Goal: Contribute content: Add original content to the website for others to see

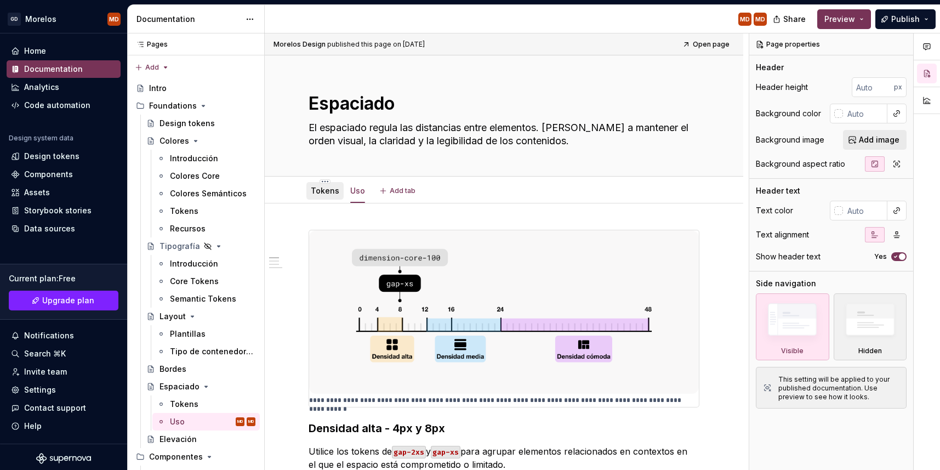
click at [316, 192] on link "Tokens" at bounding box center [325, 190] width 28 height 9
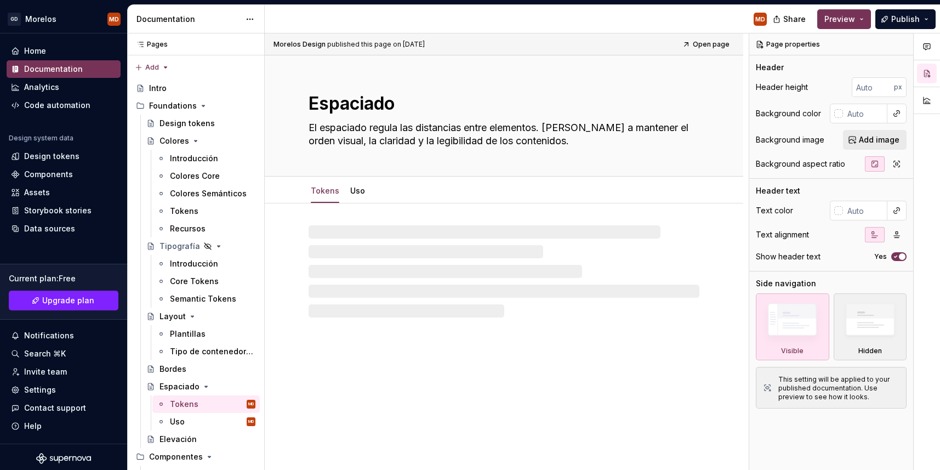
type textarea "*"
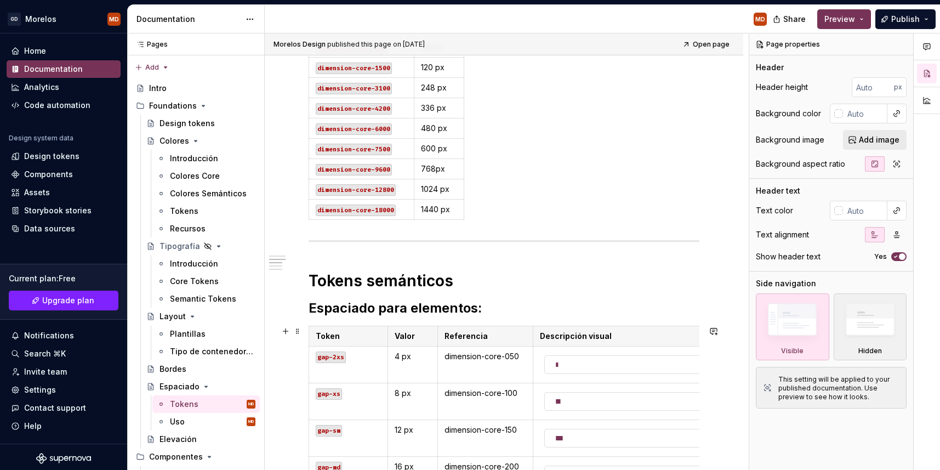
scroll to position [489, 0]
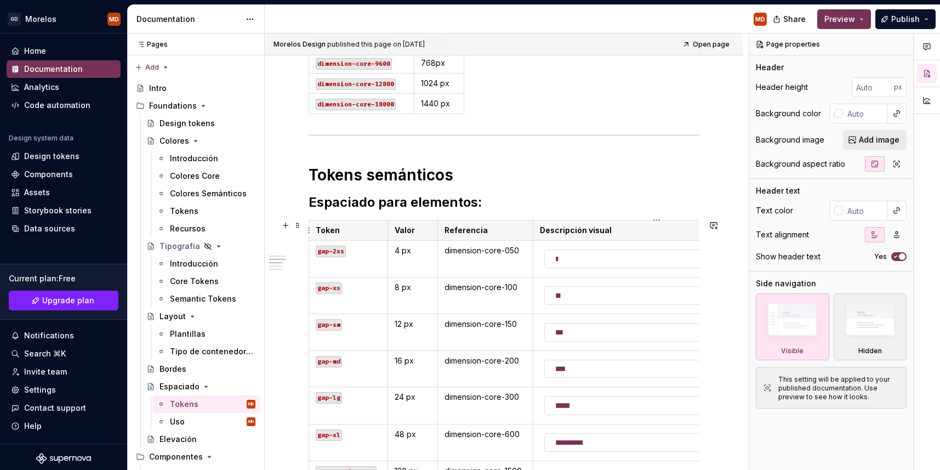
click at [555, 232] on p "Descripción visual" at bounding box center [656, 230] width 233 height 11
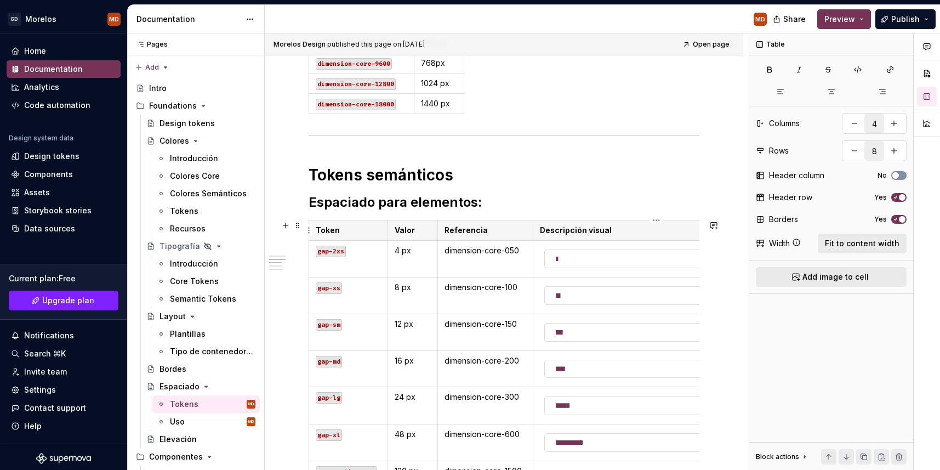
click at [555, 232] on p "Descripción visual" at bounding box center [656, 230] width 233 height 11
click at [659, 221] on html "[PERSON_NAME] MD Home Documentation Analytics Code automation Design system dat…" at bounding box center [470, 235] width 940 height 470
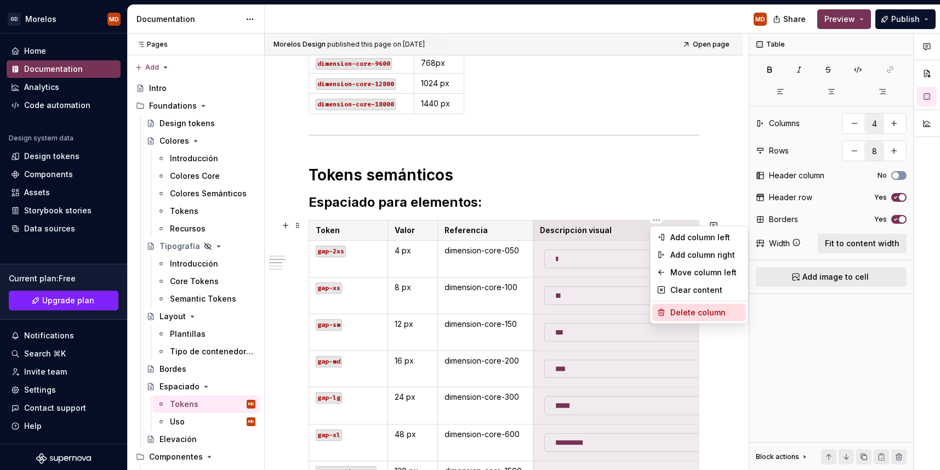
click at [692, 308] on div "Delete column" at bounding box center [705, 312] width 71 height 11
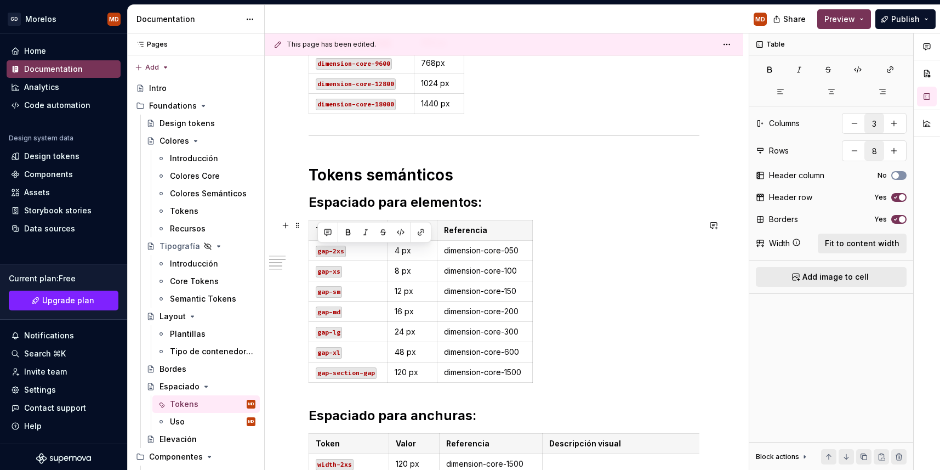
click at [545, 253] on div "Token Valor Referencia gap-2xs 4 px dimension-core-050 gap-xs 8 px dimension-co…" at bounding box center [504, 303] width 391 height 167
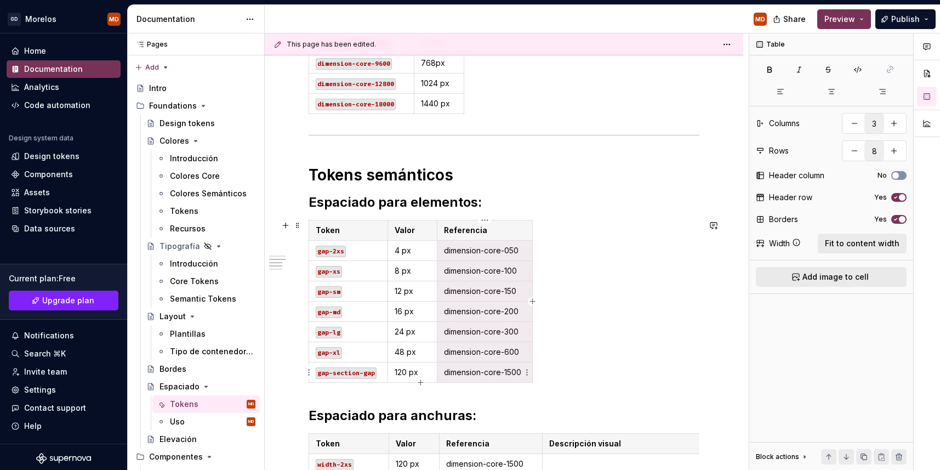
drag, startPoint x: 442, startPoint y: 249, endPoint x: 507, endPoint y: 378, distance: 144.4
click at [507, 378] on tbody "Token Valor Referencia gap-2xs 4 px dimension-core-050 gap-xs 8 px dimension-co…" at bounding box center [421, 301] width 224 height 162
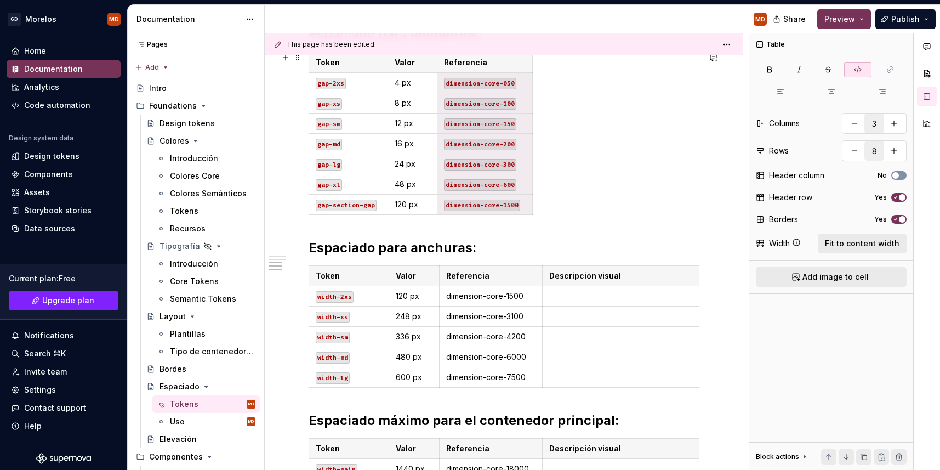
scroll to position [659, 0]
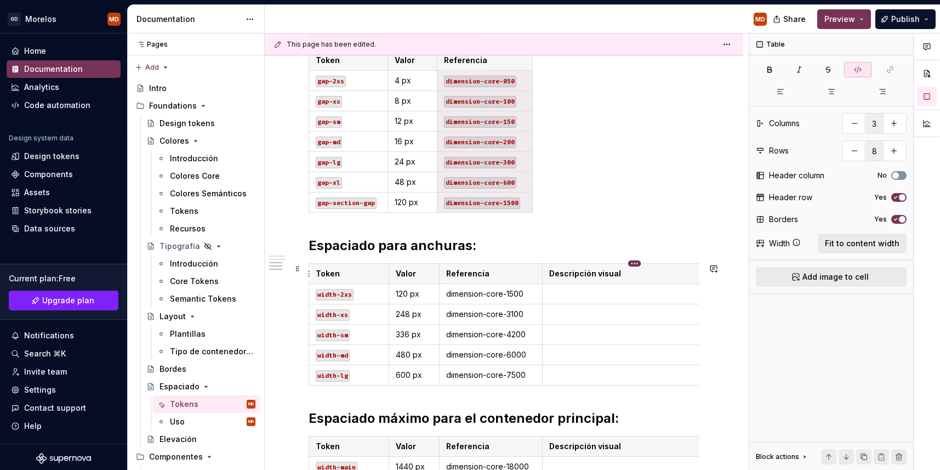
click at [632, 261] on html "[PERSON_NAME] MD Home Documentation Analytics Code automation Design system dat…" at bounding box center [470, 235] width 940 height 470
type input "4"
type input "6"
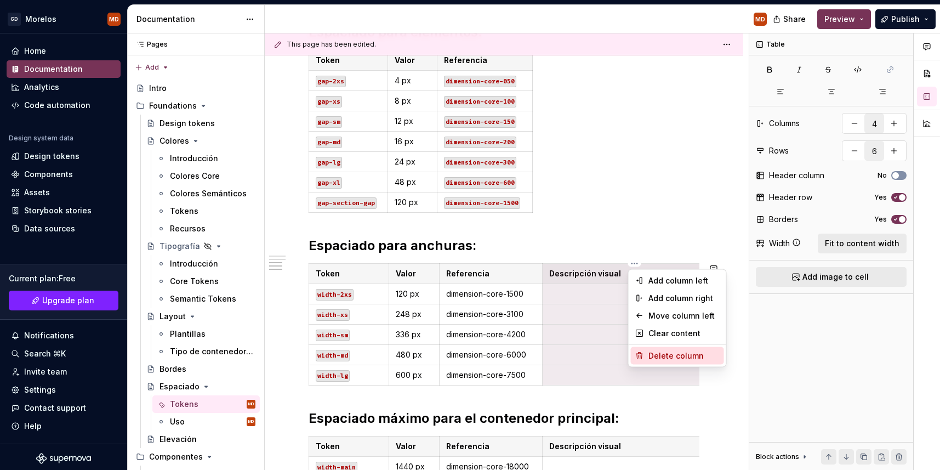
click at [661, 349] on div "Delete column" at bounding box center [677, 356] width 93 height 18
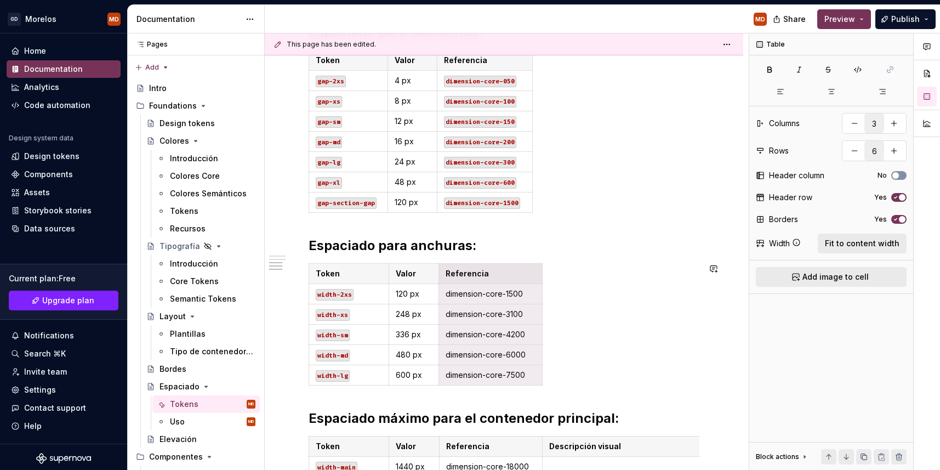
drag, startPoint x: 445, startPoint y: 272, endPoint x: 540, endPoint y: 390, distance: 151.7
click at [540, 390] on div "Tokens Core Token Valor dimension-core-050 4 px dimension-core-100 8 px dimensi…" at bounding box center [504, 38] width 391 height 937
click at [452, 297] on p "dimension-core-1500" at bounding box center [491, 293] width 90 height 11
drag, startPoint x: 444, startPoint y: 290, endPoint x: 512, endPoint y: 372, distance: 106.7
click at [512, 372] on tbody "Token Valor Referencia width-2xs 120 px dimension-core-1500 width-xs 248 px dim…" at bounding box center [425, 325] width 233 height 122
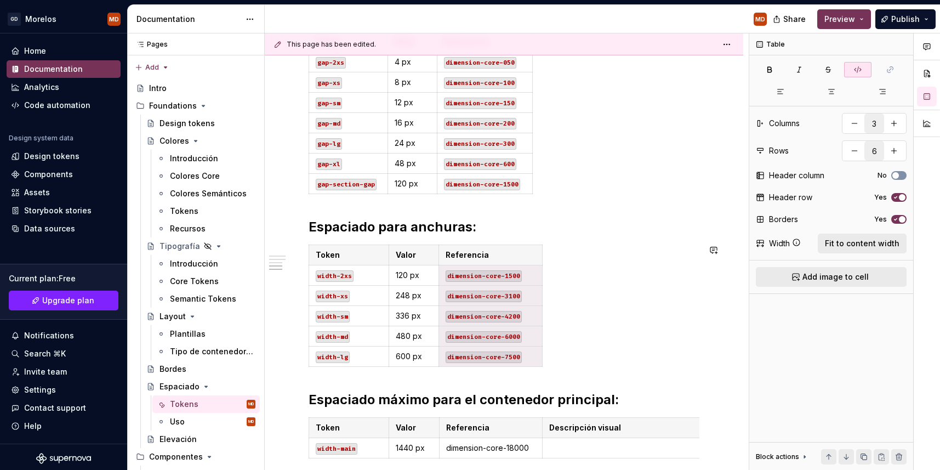
scroll to position [680, 0]
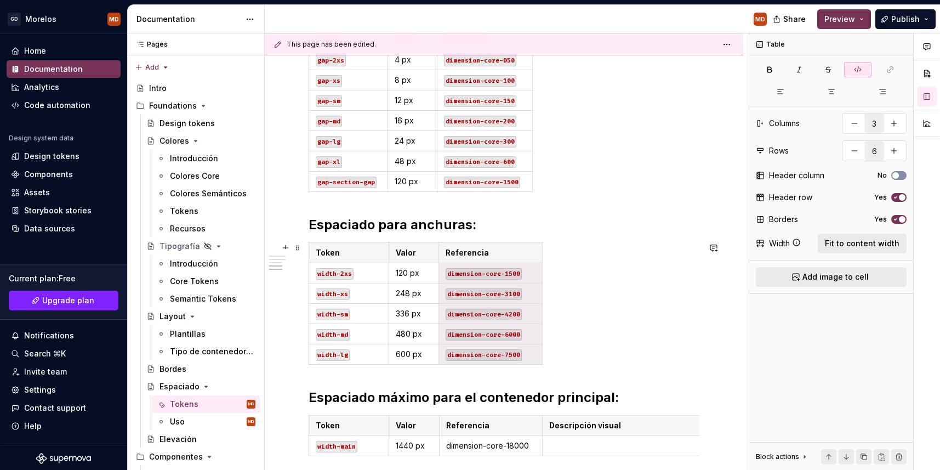
click at [586, 310] on div "Token Valor Referencia width-2xs 120 px dimension-core-1500 width-xs 248 px dim…" at bounding box center [504, 305] width 391 height 127
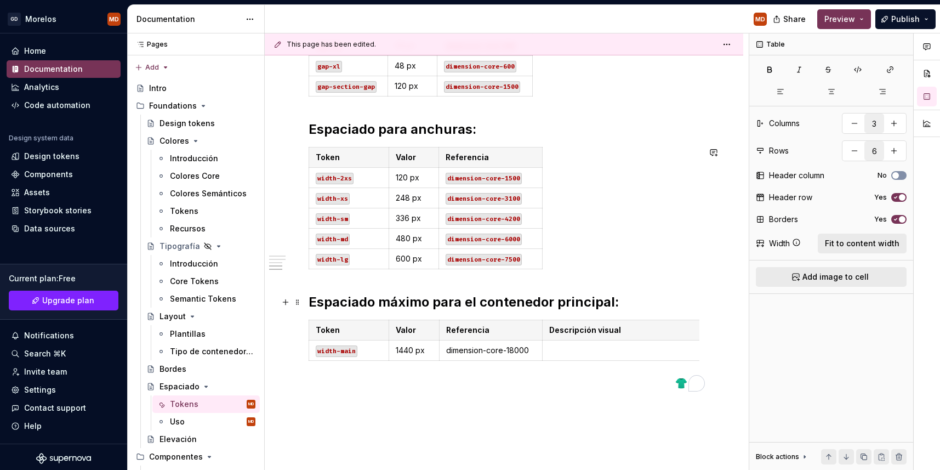
scroll to position [783, 0]
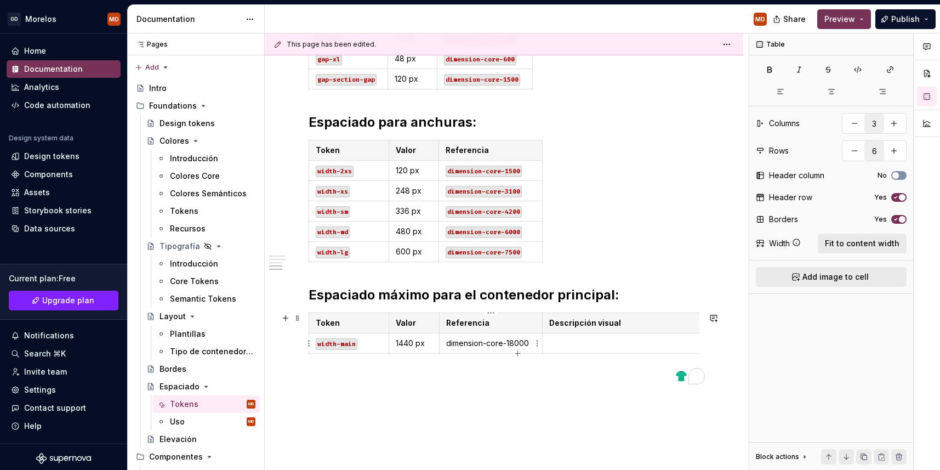
type input "4"
type input "2"
drag, startPoint x: 445, startPoint y: 339, endPoint x: 527, endPoint y: 344, distance: 82.4
click at [527, 344] on td "dimension-core-18000" at bounding box center [491, 343] width 104 height 20
click at [634, 314] on html "[PERSON_NAME] MD Home Documentation Analytics Code automation Design system dat…" at bounding box center [470, 235] width 940 height 470
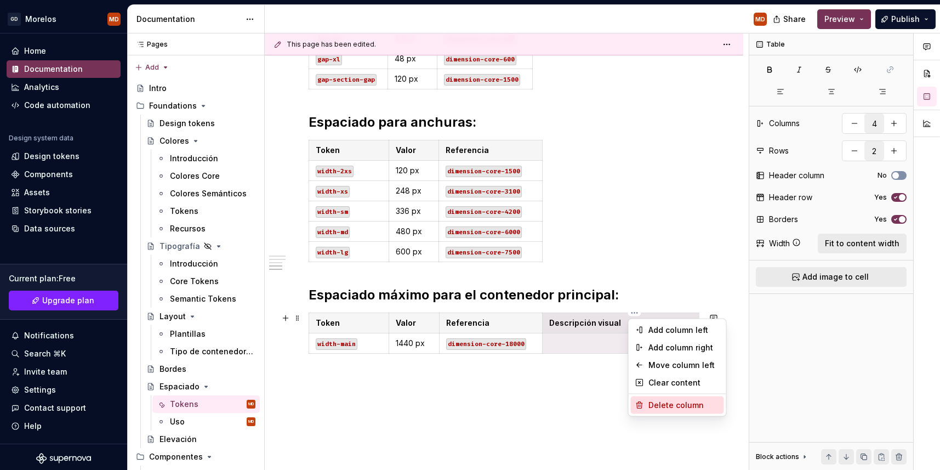
click at [667, 401] on div "Delete column" at bounding box center [683, 405] width 71 height 11
type input "3"
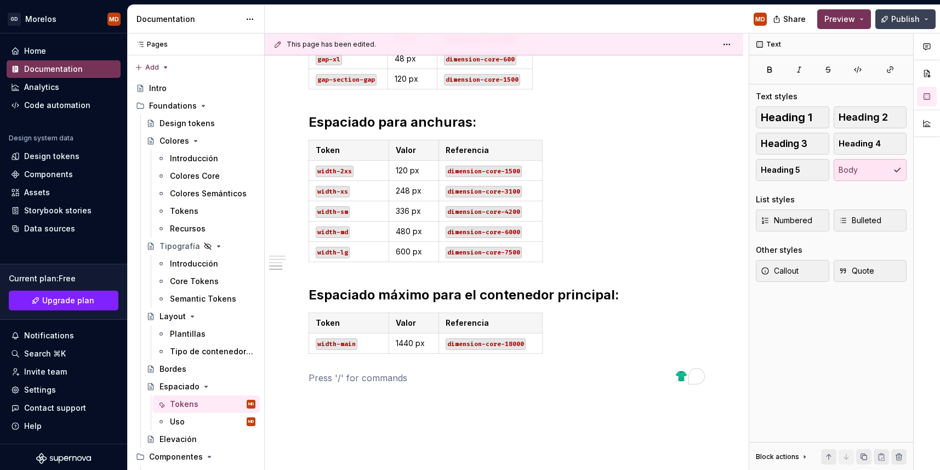
click at [892, 15] on button "Publish" at bounding box center [905, 19] width 60 height 20
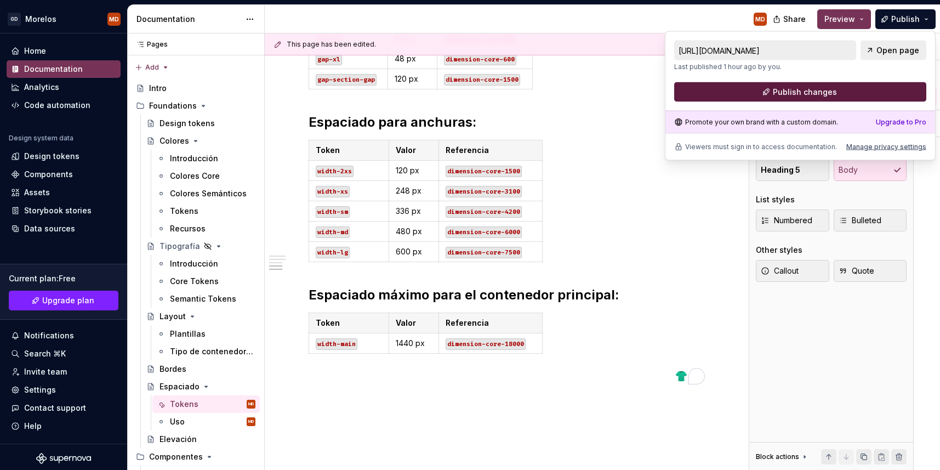
click at [843, 94] on button "Publish changes" at bounding box center [800, 92] width 252 height 20
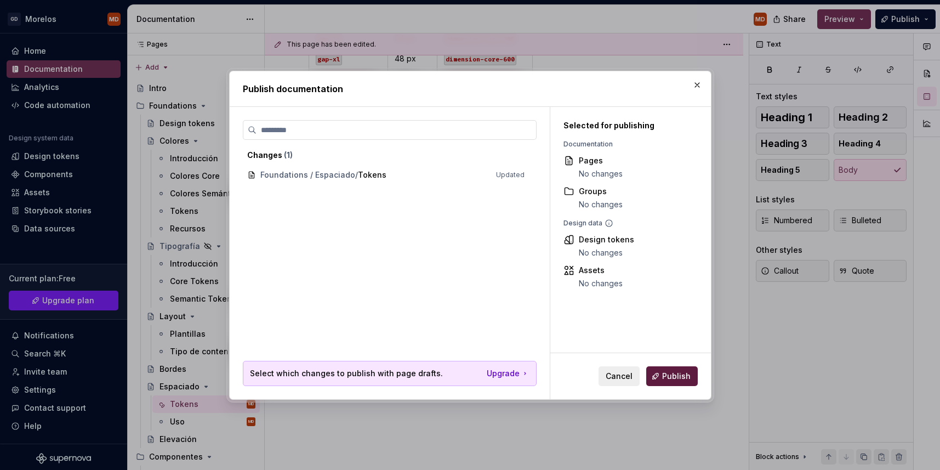
click at [682, 375] on span "Publish" at bounding box center [676, 375] width 28 height 11
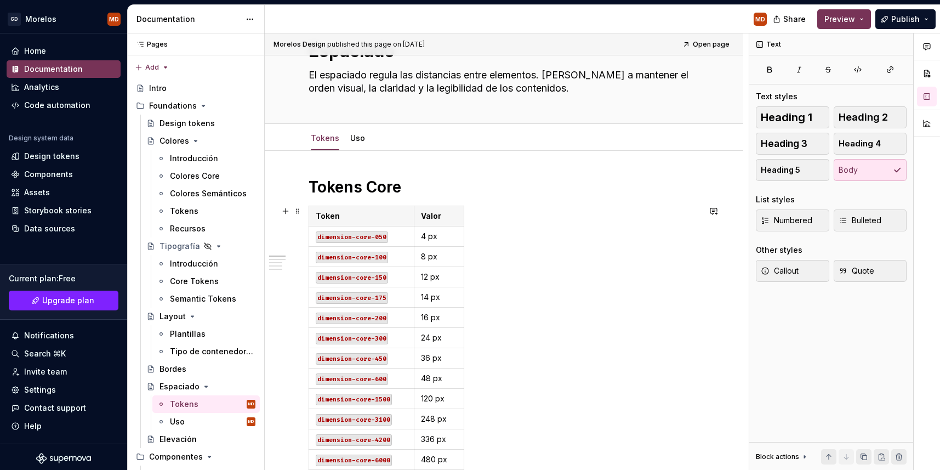
scroll to position [0, 0]
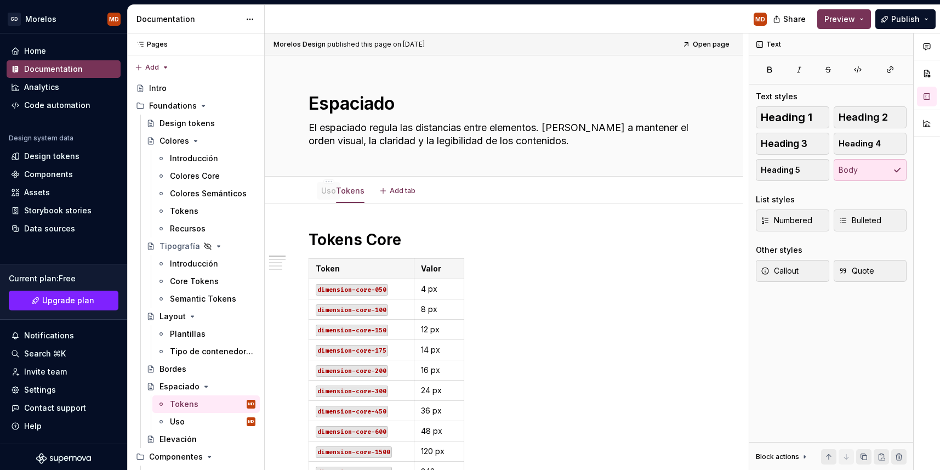
drag, startPoint x: 352, startPoint y: 193, endPoint x: 323, endPoint y: 194, distance: 29.6
click at [888, 18] on button "Publish" at bounding box center [905, 19] width 60 height 20
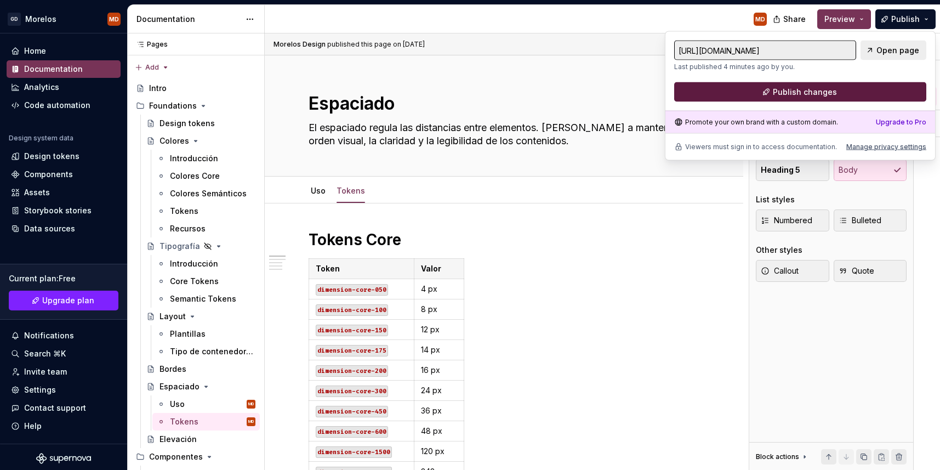
click at [837, 90] on button "Publish changes" at bounding box center [800, 92] width 252 height 20
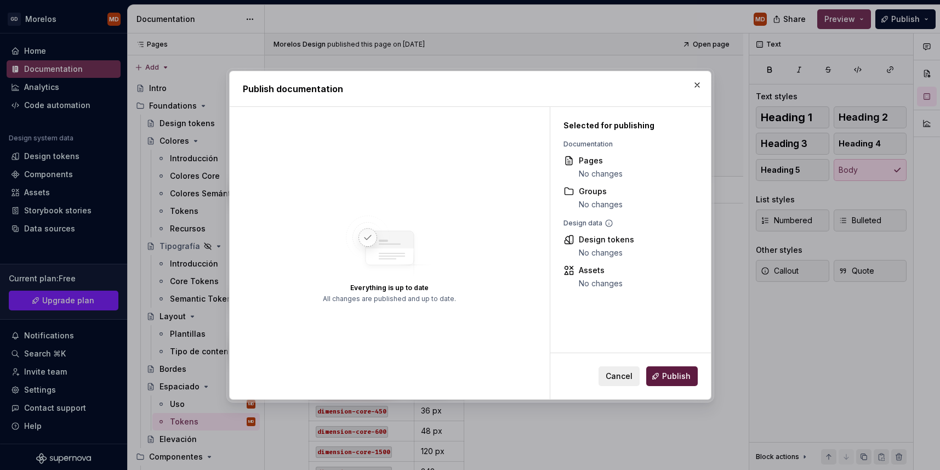
click at [677, 373] on span "Publish" at bounding box center [676, 375] width 28 height 11
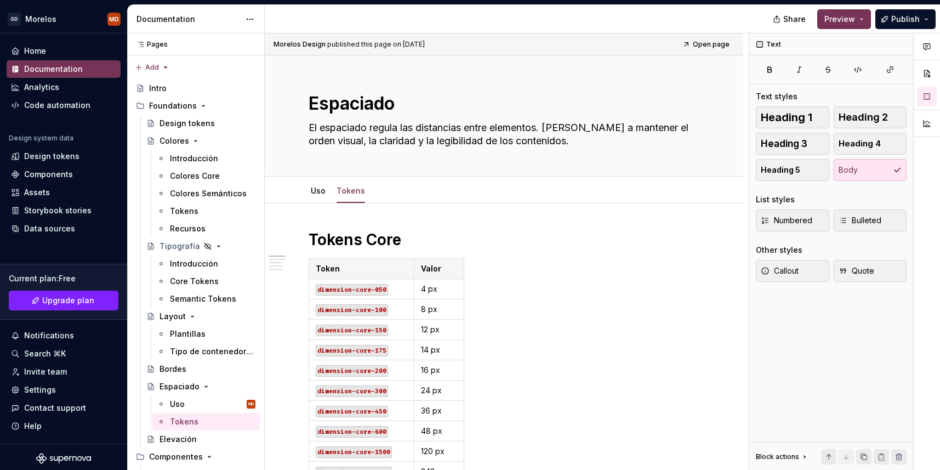
type textarea "*"
